Goal: Task Accomplishment & Management: Use online tool/utility

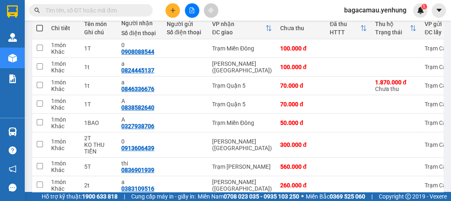
scroll to position [175, 0]
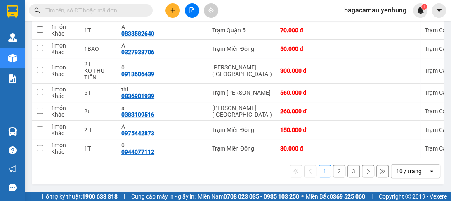
click at [430, 170] on icon at bounding box center [431, 171] width 3 height 2
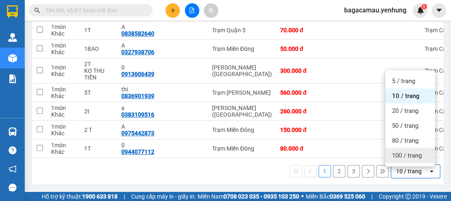
click at [398, 155] on span "100 / trang" at bounding box center [407, 155] width 30 height 8
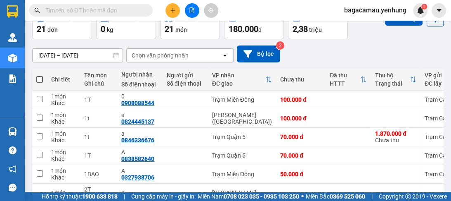
scroll to position [0, 0]
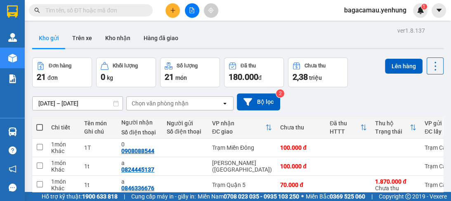
click at [40, 127] on span at bounding box center [39, 127] width 7 height 7
click at [40, 123] on input "checkbox" at bounding box center [40, 123] width 0 height 0
checkbox input "true"
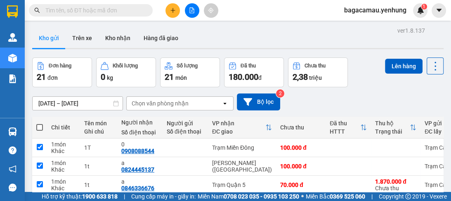
checkbox input "true"
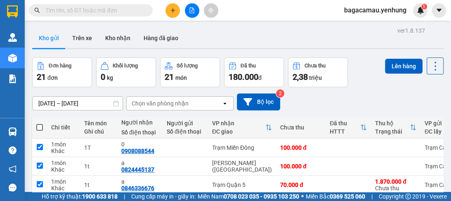
checkbox input "true"
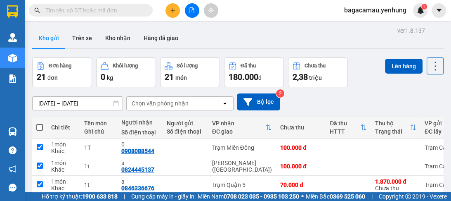
checkbox input "true"
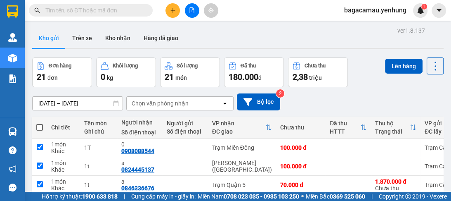
checkbox input "true"
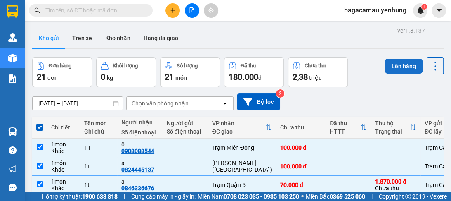
click at [397, 65] on button "Lên hàng" at bounding box center [404, 66] width 38 height 15
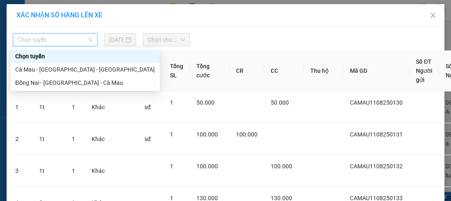
click at [86, 40] on span "Chọn tuyến" at bounding box center [55, 39] width 75 height 12
click at [67, 67] on div "Cà Mau - [GEOGRAPHIC_DATA] - [GEOGRAPHIC_DATA]" at bounding box center [84, 69] width 139 height 9
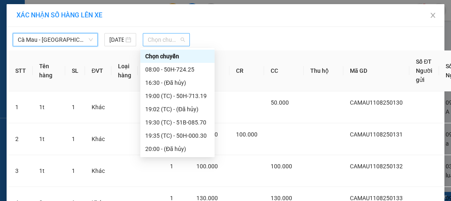
click at [180, 39] on span "Chọn chuyến" at bounding box center [166, 39] width 37 height 12
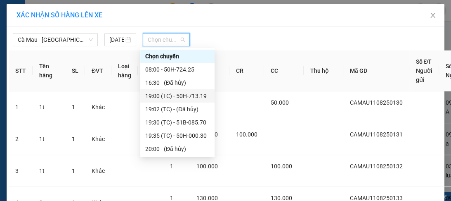
click at [208, 94] on div "19:00 (TC) - 50H-713.19" at bounding box center [177, 95] width 64 height 9
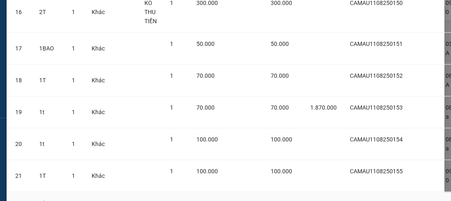
scroll to position [657, 0]
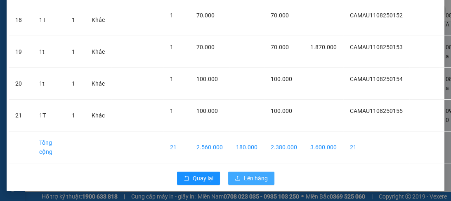
click at [250, 176] on span "Lên hàng" at bounding box center [256, 177] width 24 height 9
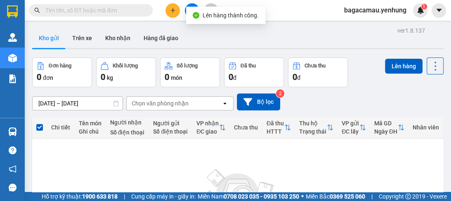
click at [194, 34] on div "Kho gửi Trên xe Kho nhận Hàng đã giao" at bounding box center [237, 39] width 411 height 22
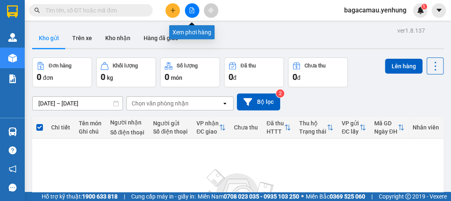
click at [189, 13] on icon "file-add" at bounding box center [192, 10] width 6 height 6
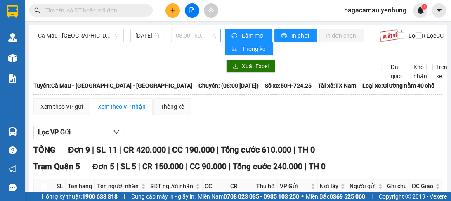
click at [189, 33] on span "08:00 - 50H-724.25" at bounding box center [196, 35] width 40 height 12
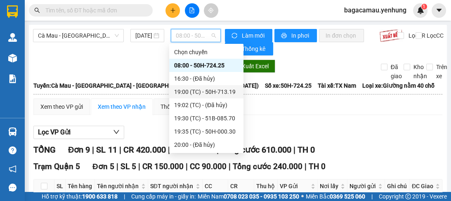
click at [225, 92] on div "19:00 (TC) - 50H-713.19" at bounding box center [206, 91] width 64 height 9
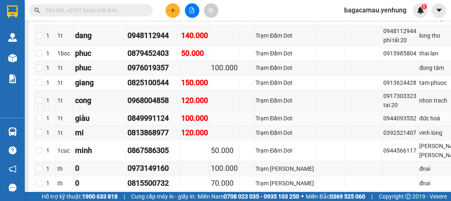
scroll to position [363, 0]
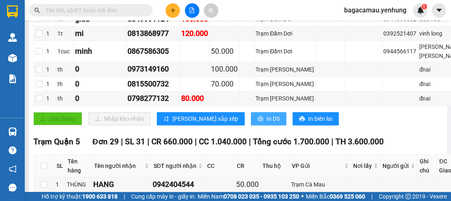
click at [251, 125] on button "In DS" at bounding box center [268, 118] width 35 height 13
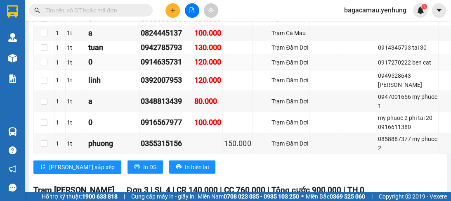
scroll to position [1651, 0]
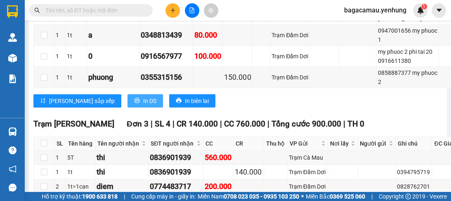
click at [143, 105] on span "In DS" at bounding box center [149, 100] width 13 height 9
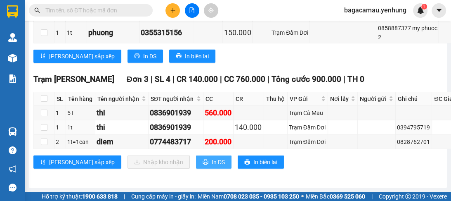
scroll to position [1778, 0]
click at [212, 163] on span "In DS" at bounding box center [218, 161] width 13 height 9
